Goal: Contribute content

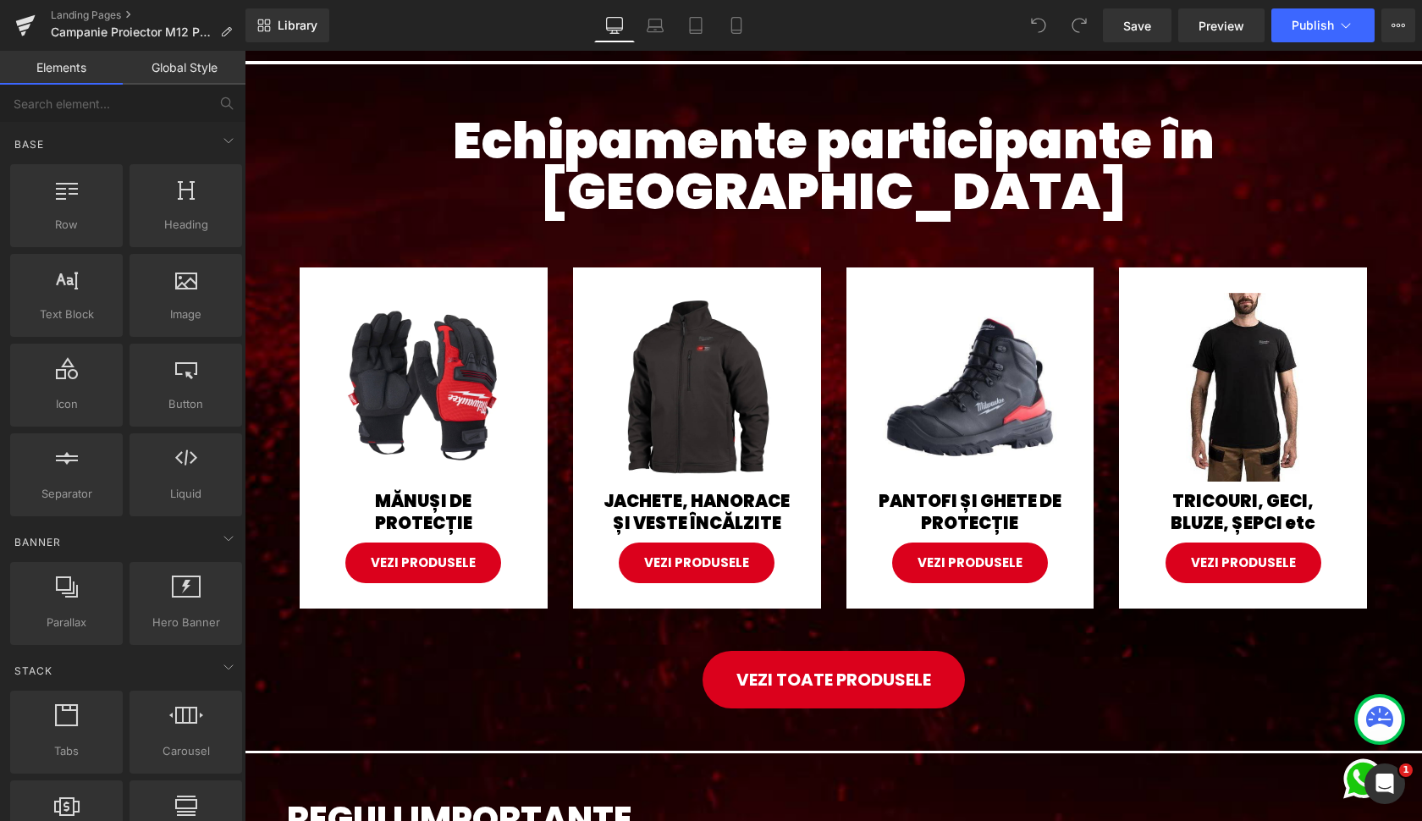
scroll to position [1006, 0]
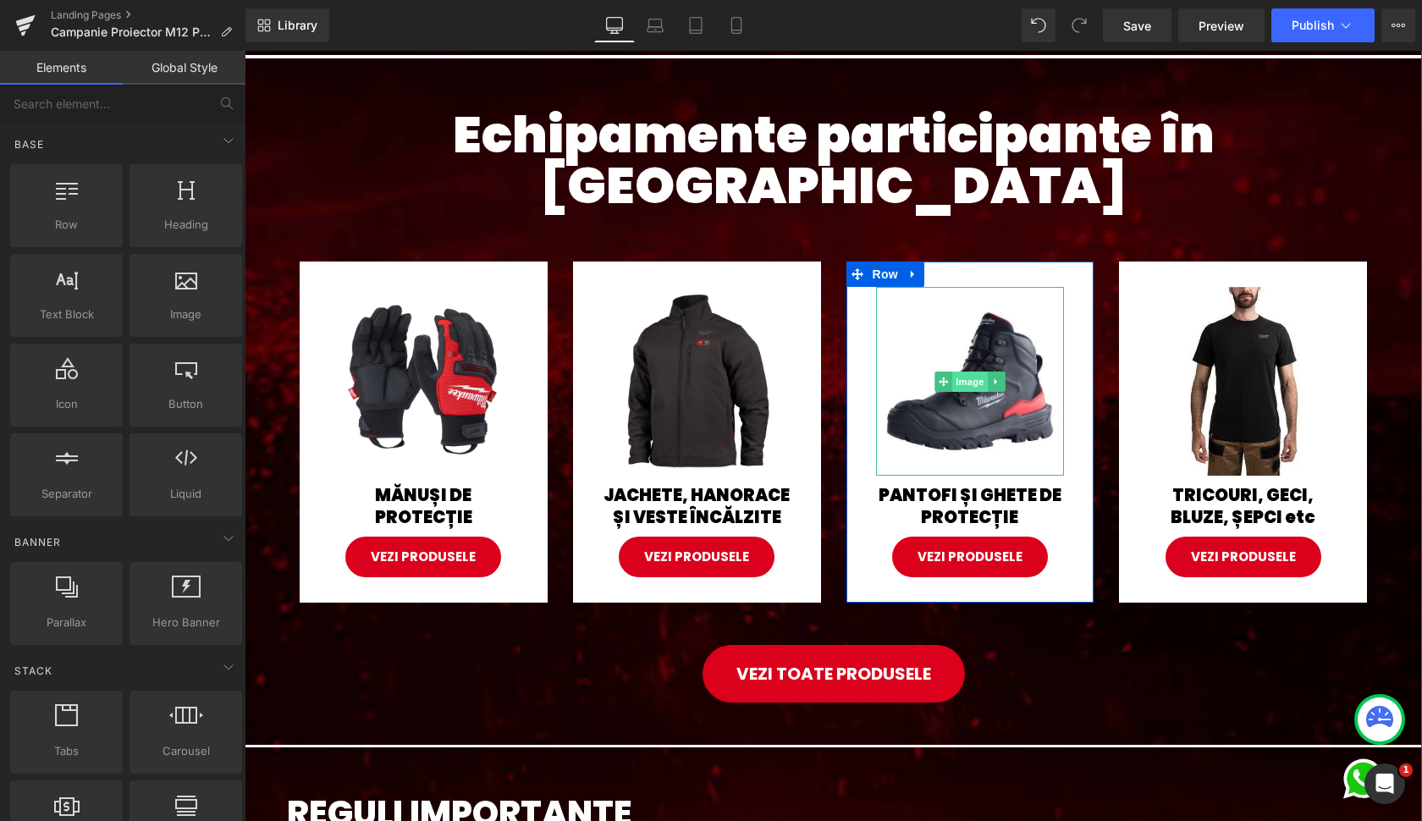
click at [972, 372] on span "Image" at bounding box center [970, 382] width 36 height 20
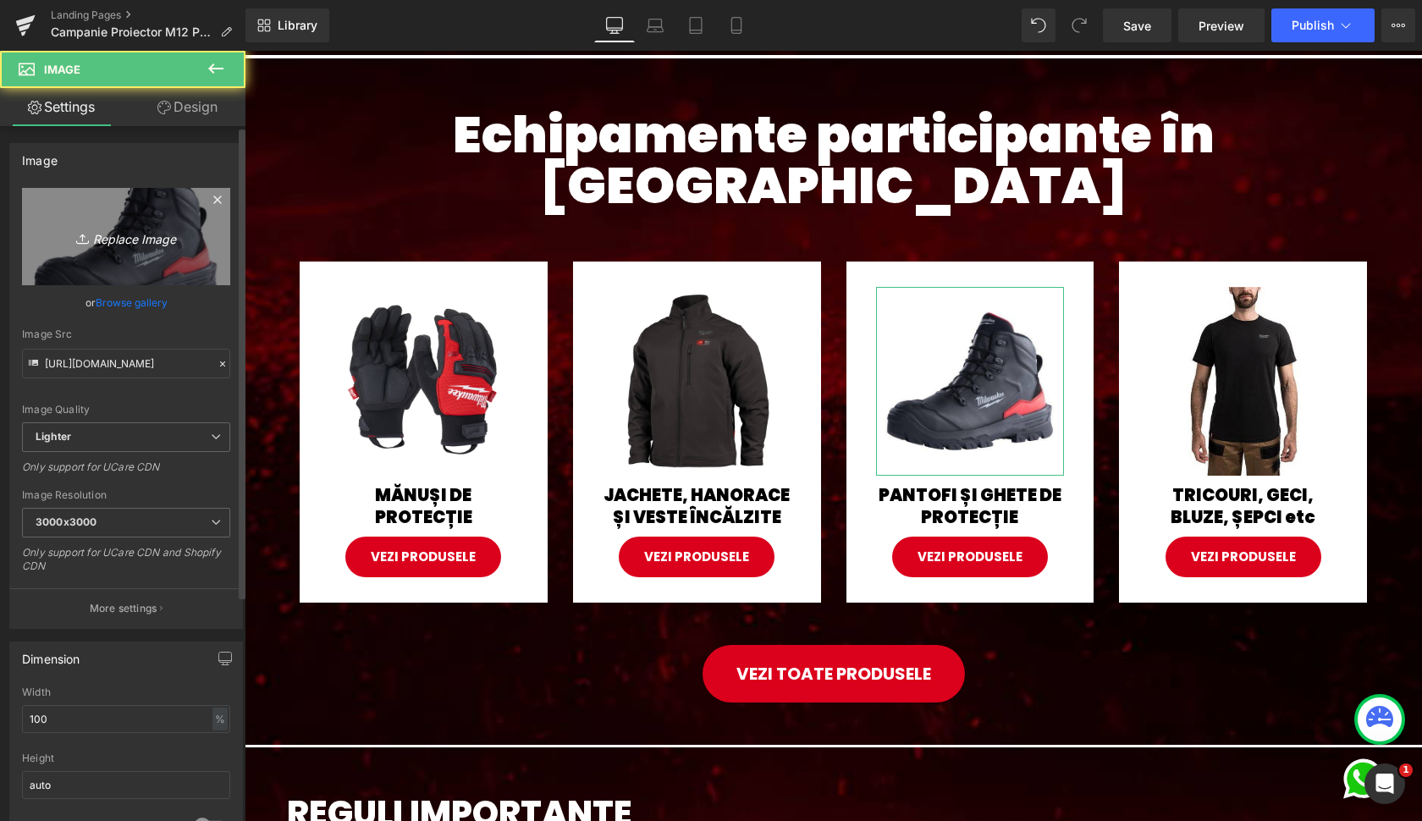
click at [142, 238] on icon "Replace Image" at bounding box center [125, 236] width 135 height 21
click at [117, 238] on icon "Replace Image" at bounding box center [125, 236] width 135 height 21
type input "C:\fakepath\4932493701--Hero_1.jpg"
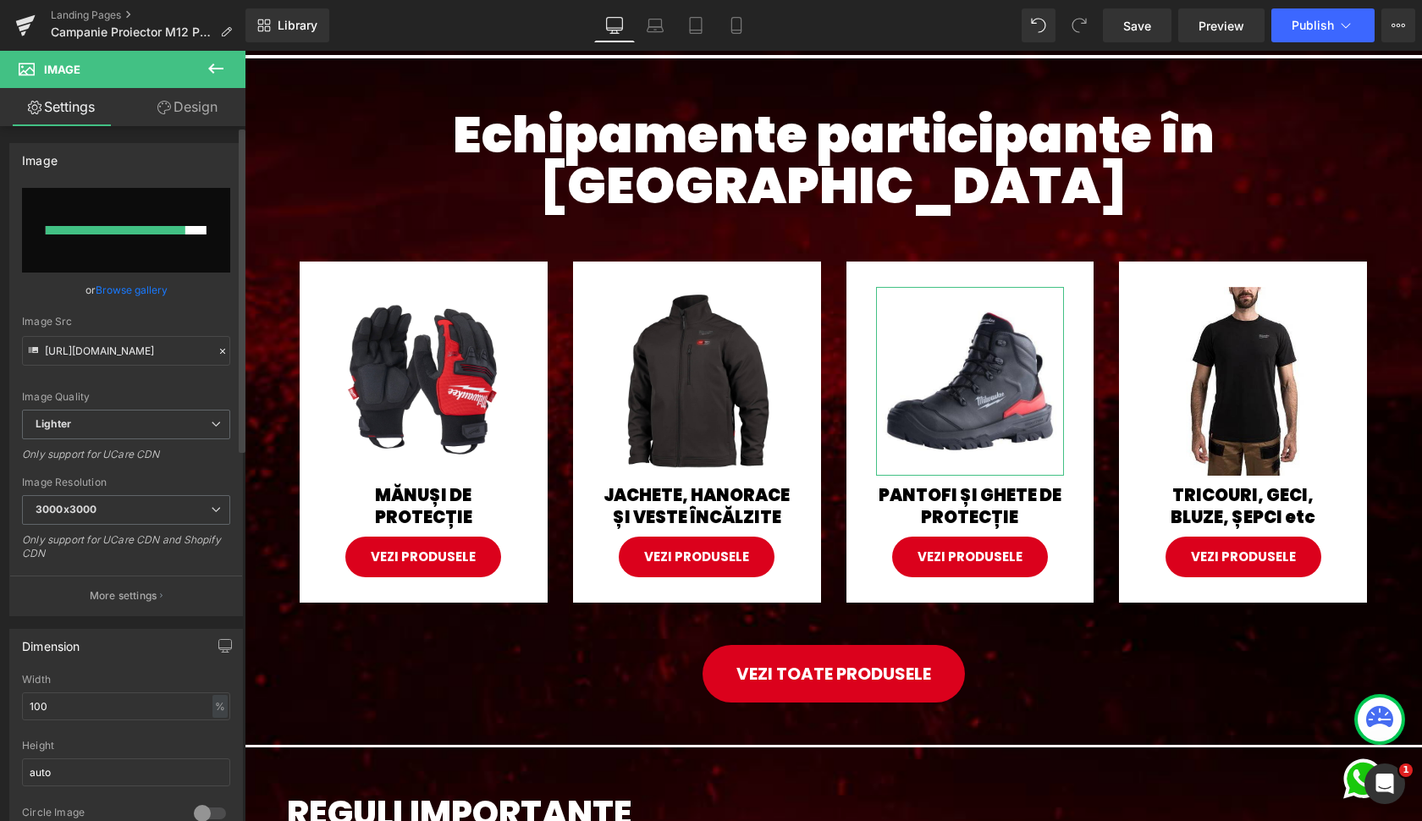
click at [148, 291] on link "Browse gallery" at bounding box center [132, 290] width 72 height 30
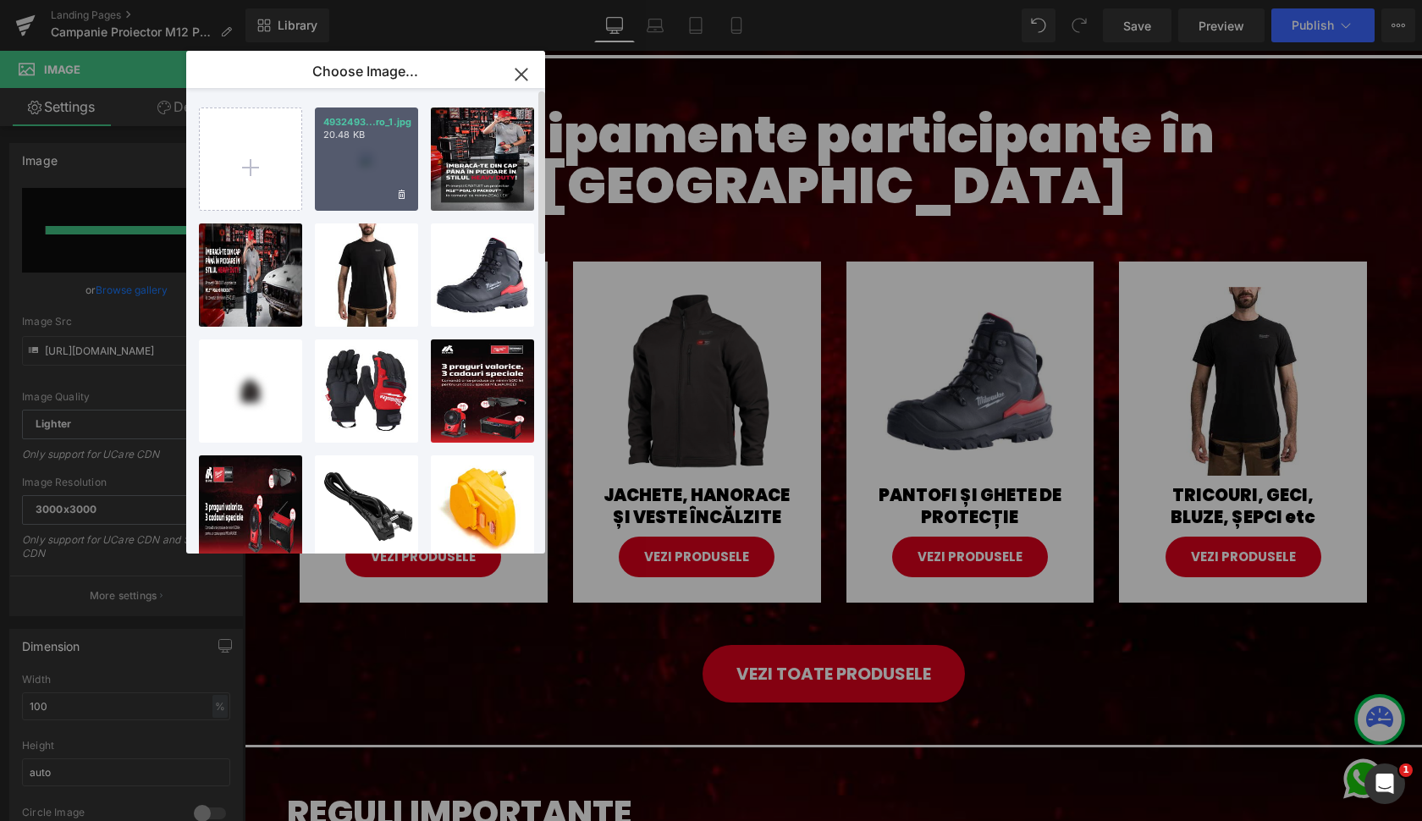
click at [355, 175] on div "4932493...ro_1.jpg 20.48 KB" at bounding box center [366, 158] width 103 height 103
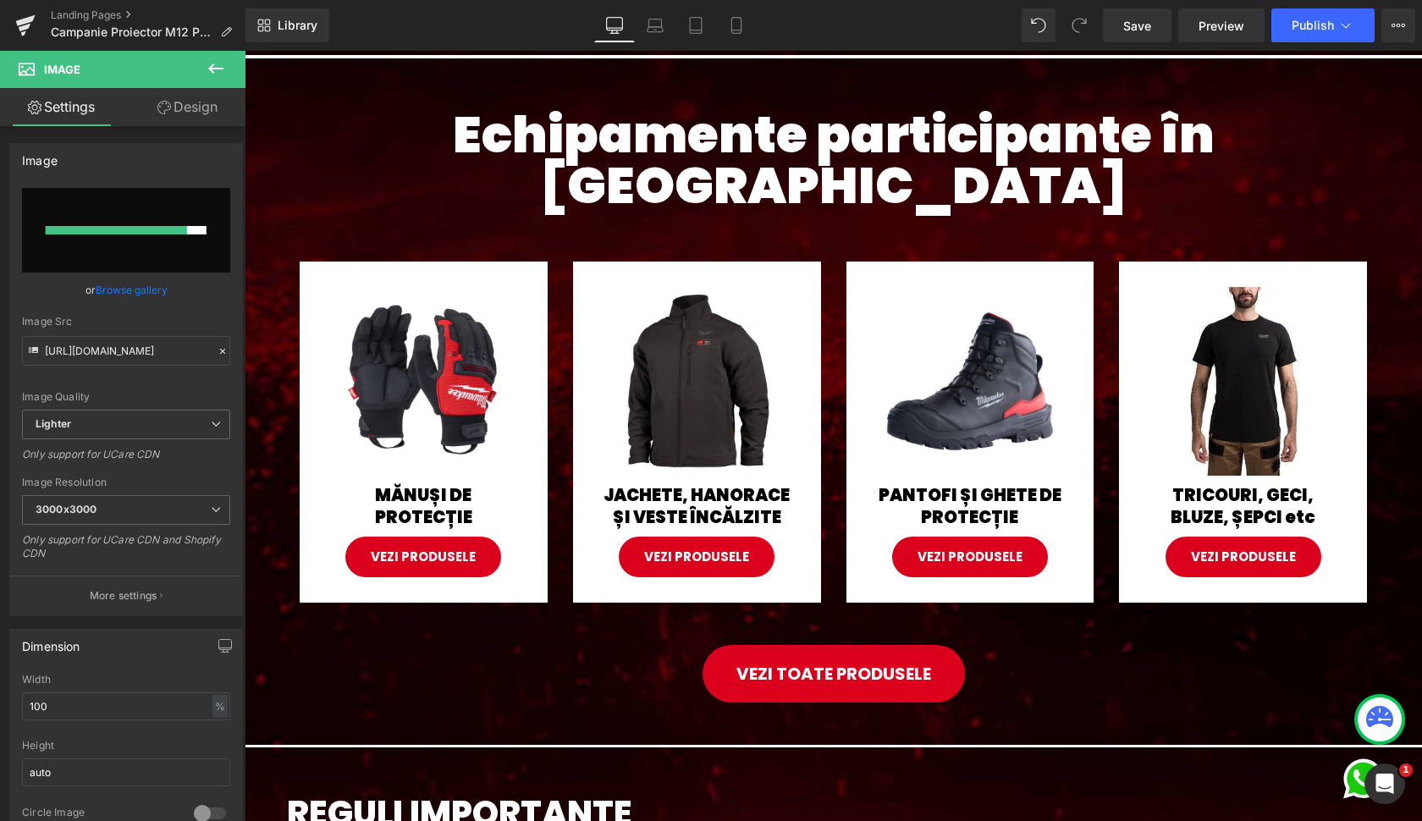
type input "https://ucarecdn.com/3b9f0ea9-b1a1-4389-ad65-3d7a7acb7af4/-/format/auto/-/previ…"
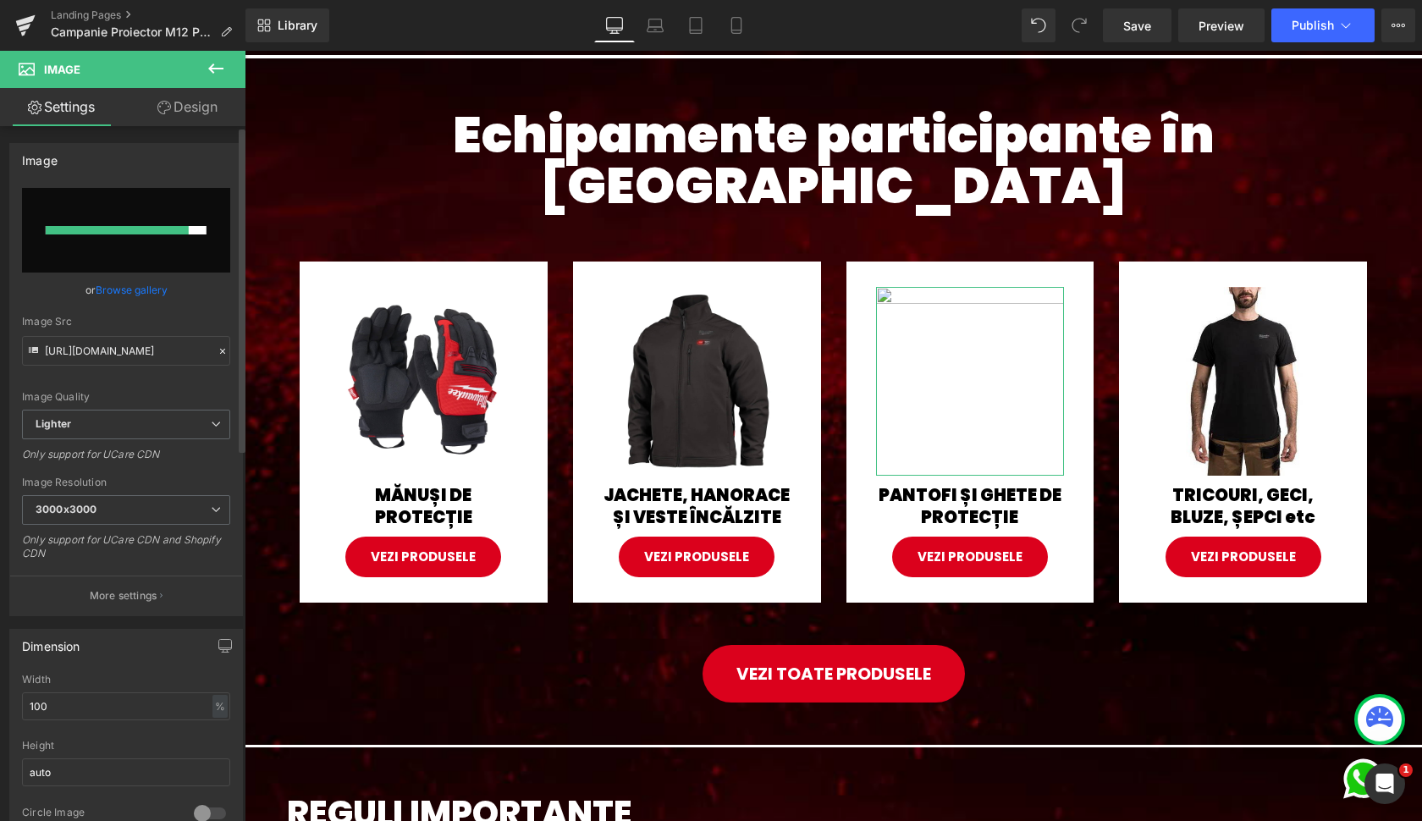
click at [117, 223] on input "file" at bounding box center [126, 230] width 208 height 85
type input "C:\fakepath\4932493701--Hero_1.jpg"
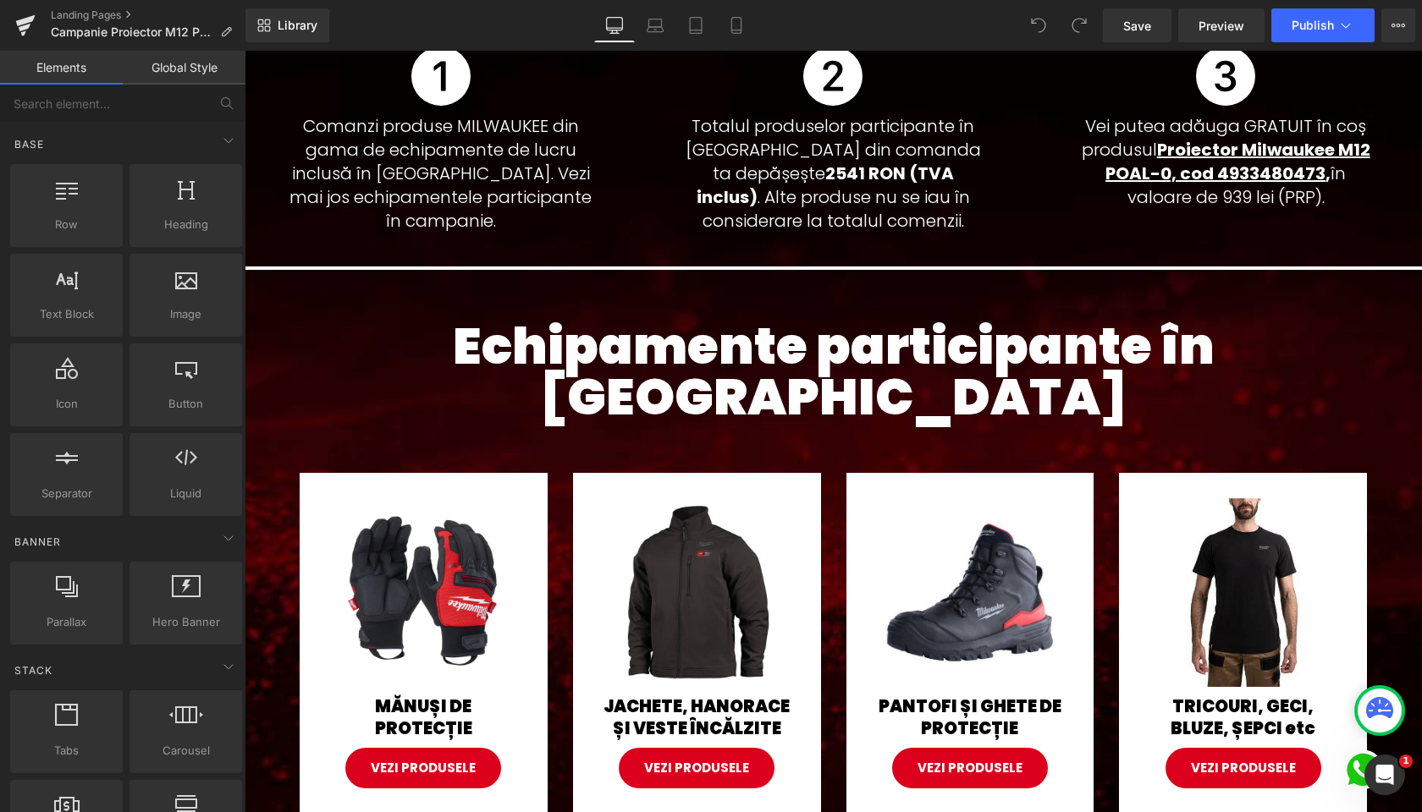
scroll to position [800, 0]
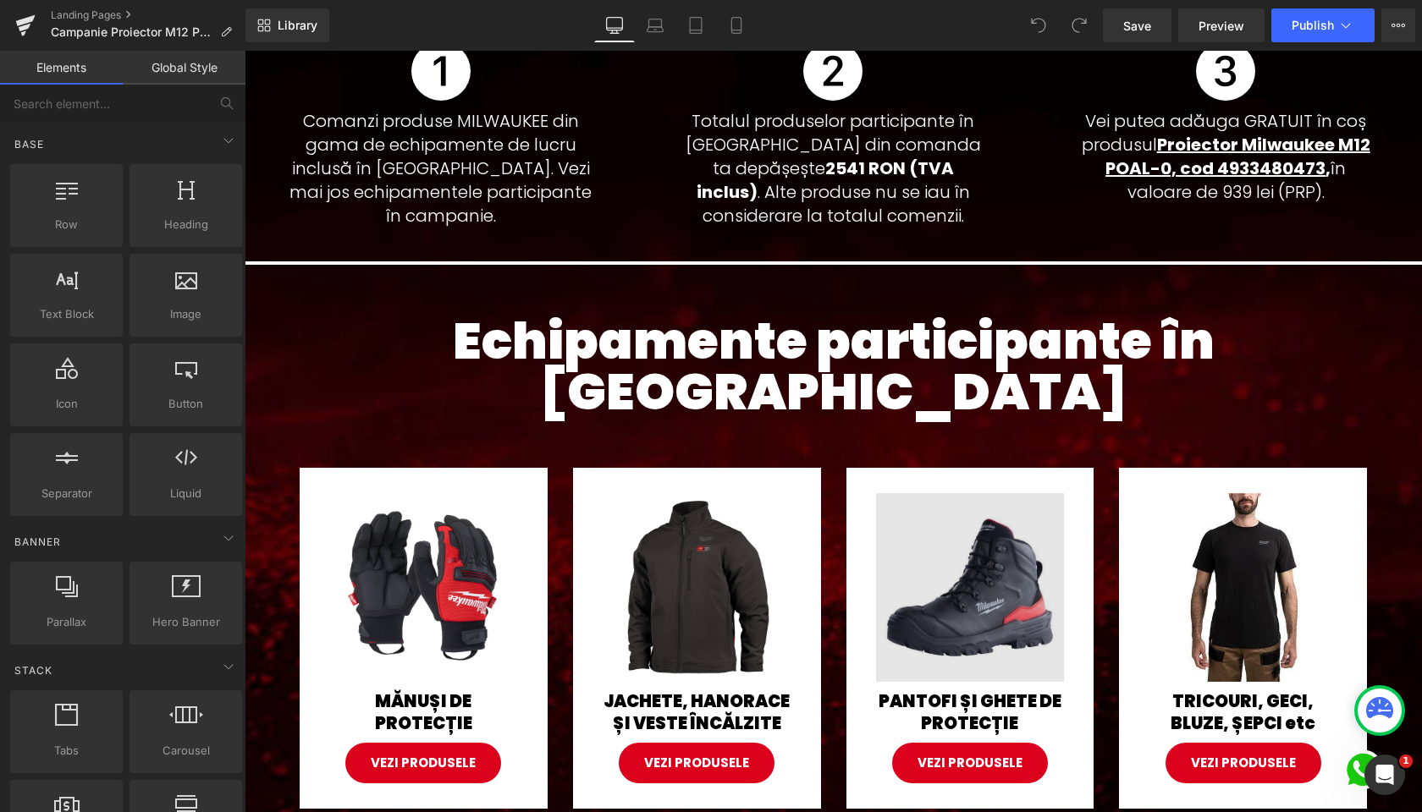
click at [1000, 493] on img at bounding box center [970, 587] width 189 height 189
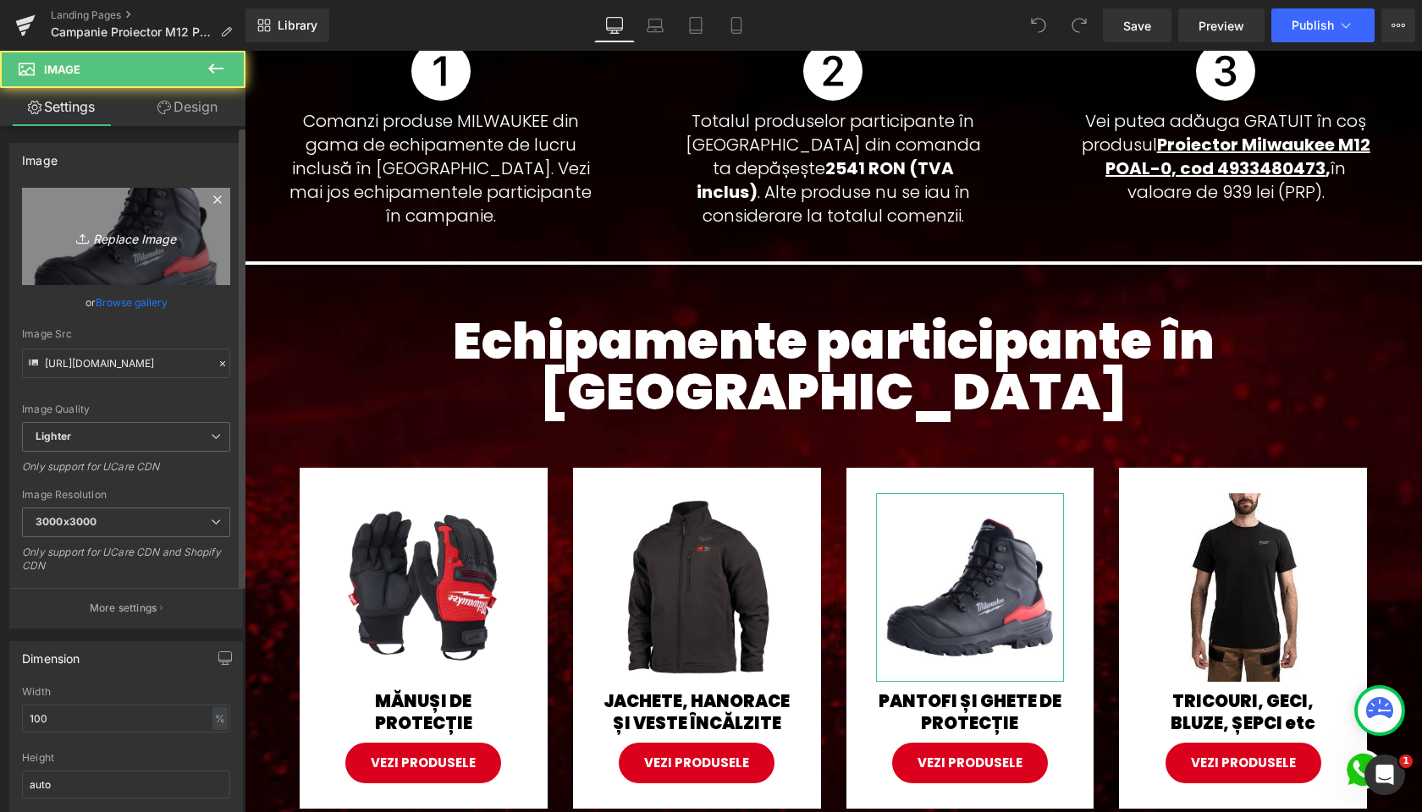
click at [117, 232] on icon "Replace Image" at bounding box center [125, 236] width 135 height 21
click at [150, 246] on icon "Replace Image" at bounding box center [125, 236] width 135 height 21
type input "C:\fakepath\4932493701--Hero_1.jpeg"
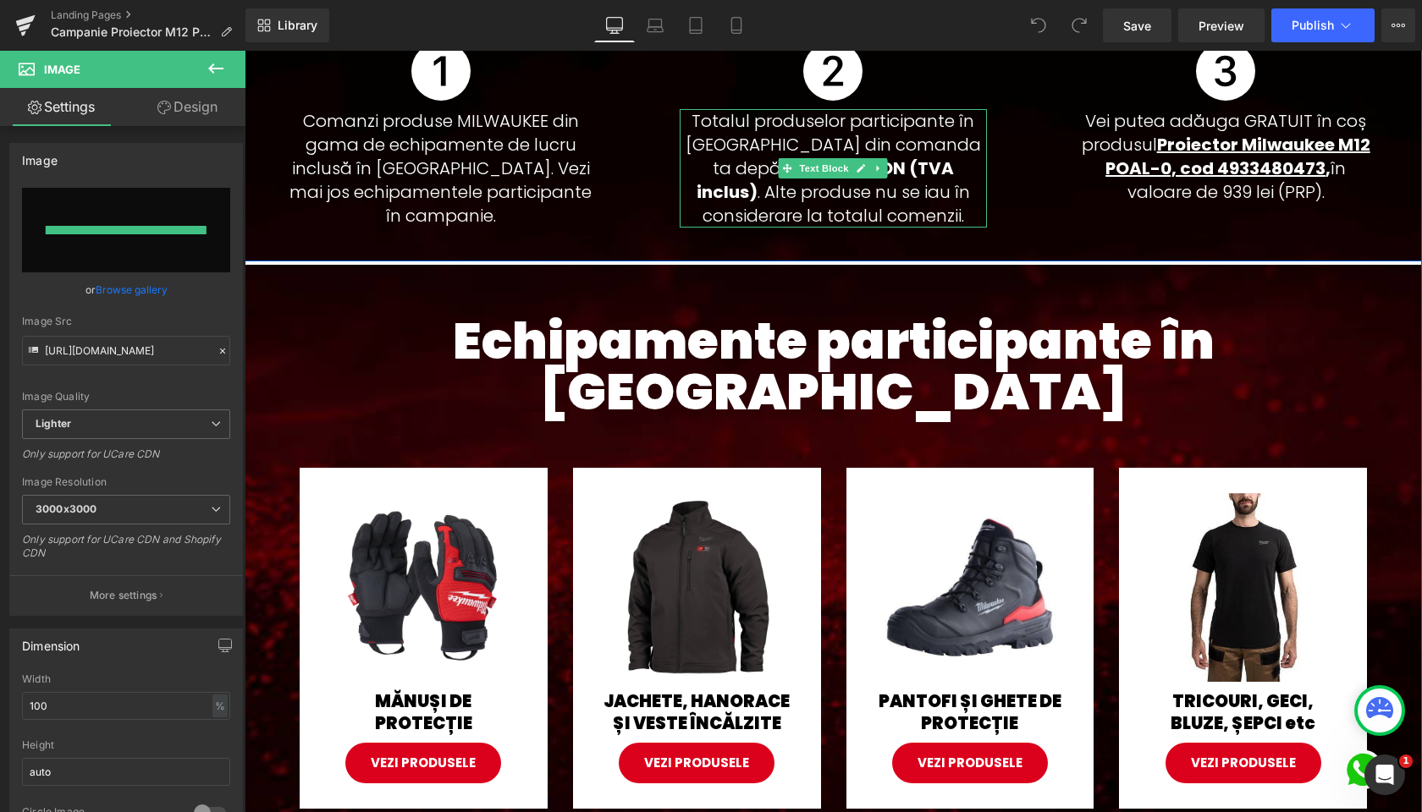
type input "[URL][DOMAIN_NAME]"
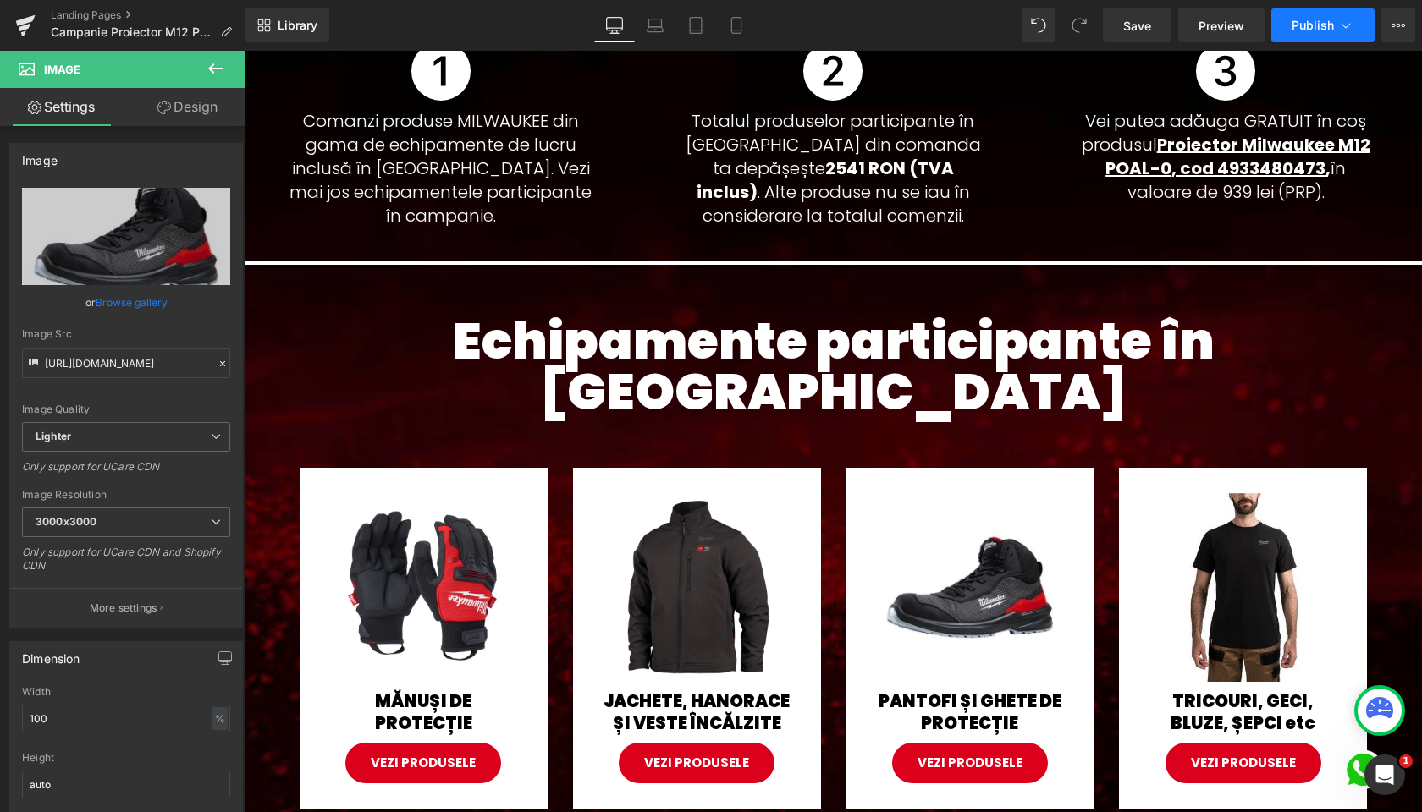
click at [1325, 30] on span "Publish" at bounding box center [1313, 26] width 42 height 14
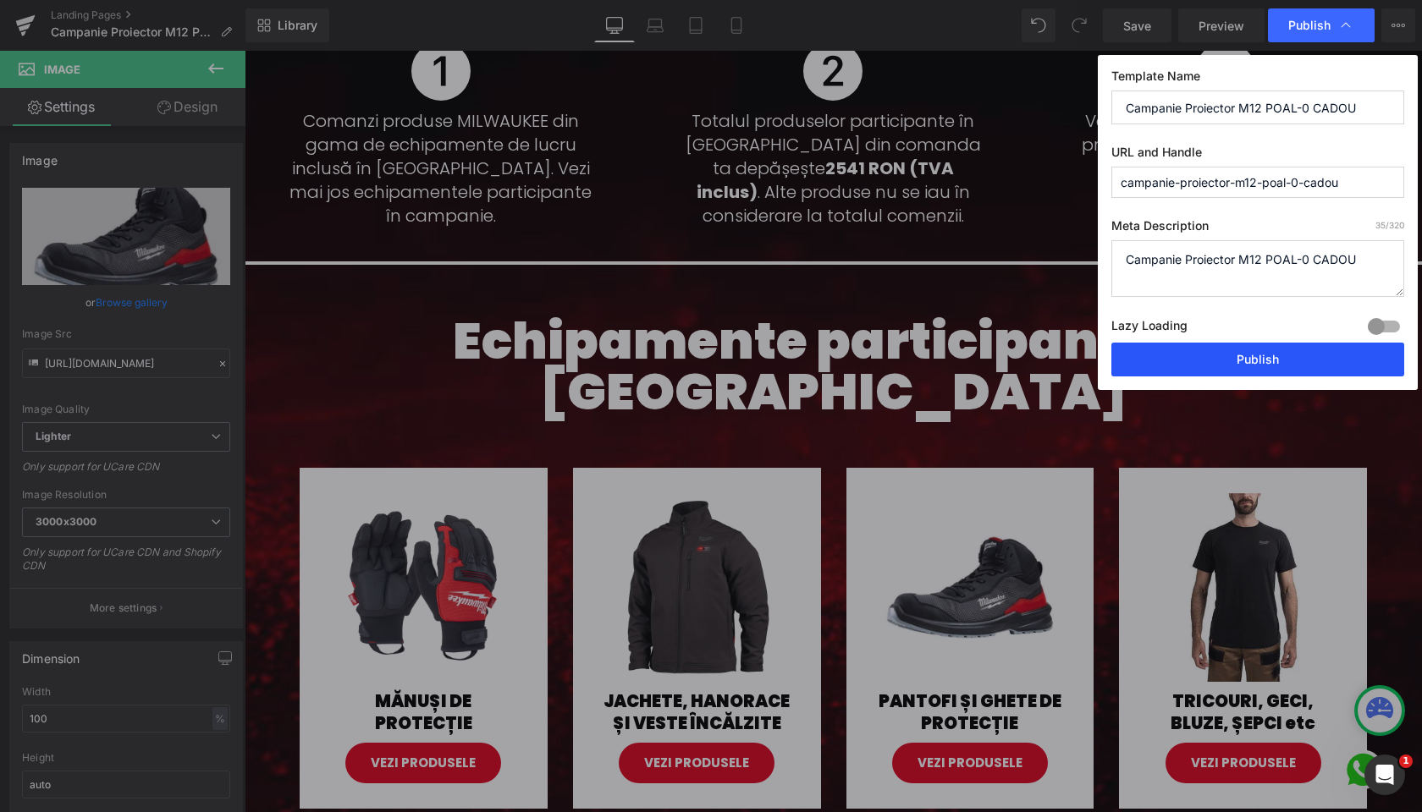
click at [1264, 353] on button "Publish" at bounding box center [1257, 360] width 293 height 34
